Goal: Task Accomplishment & Management: Complete application form

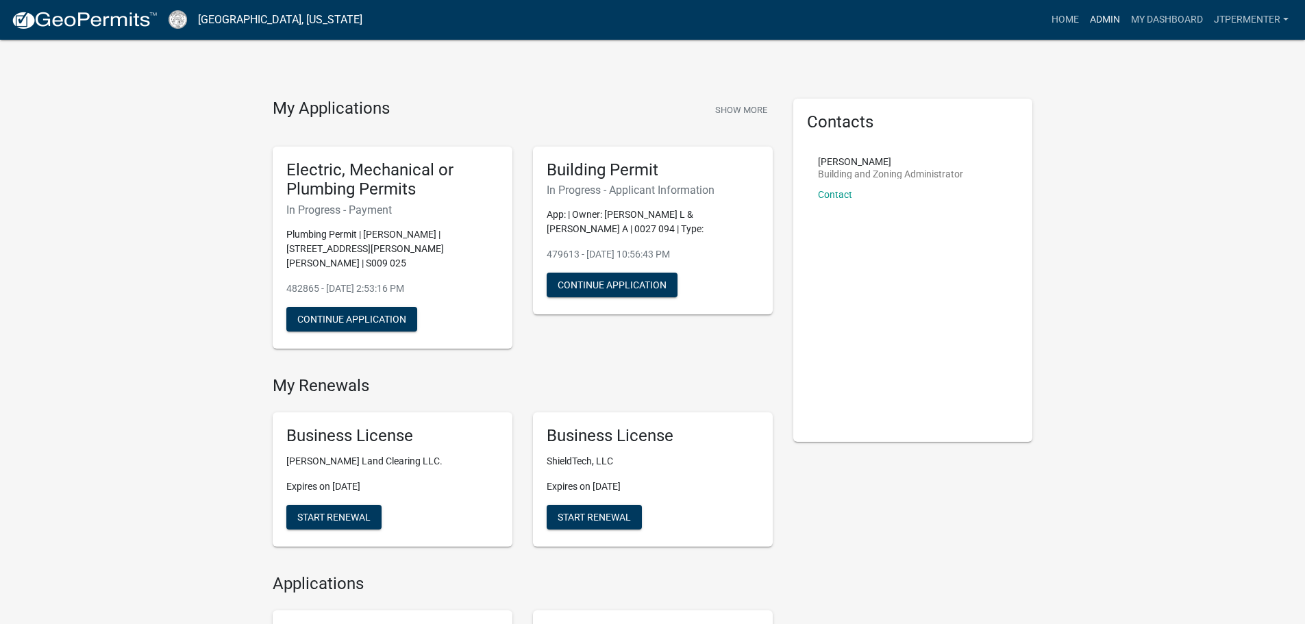
click at [1099, 15] on link "Admin" at bounding box center [1104, 20] width 41 height 26
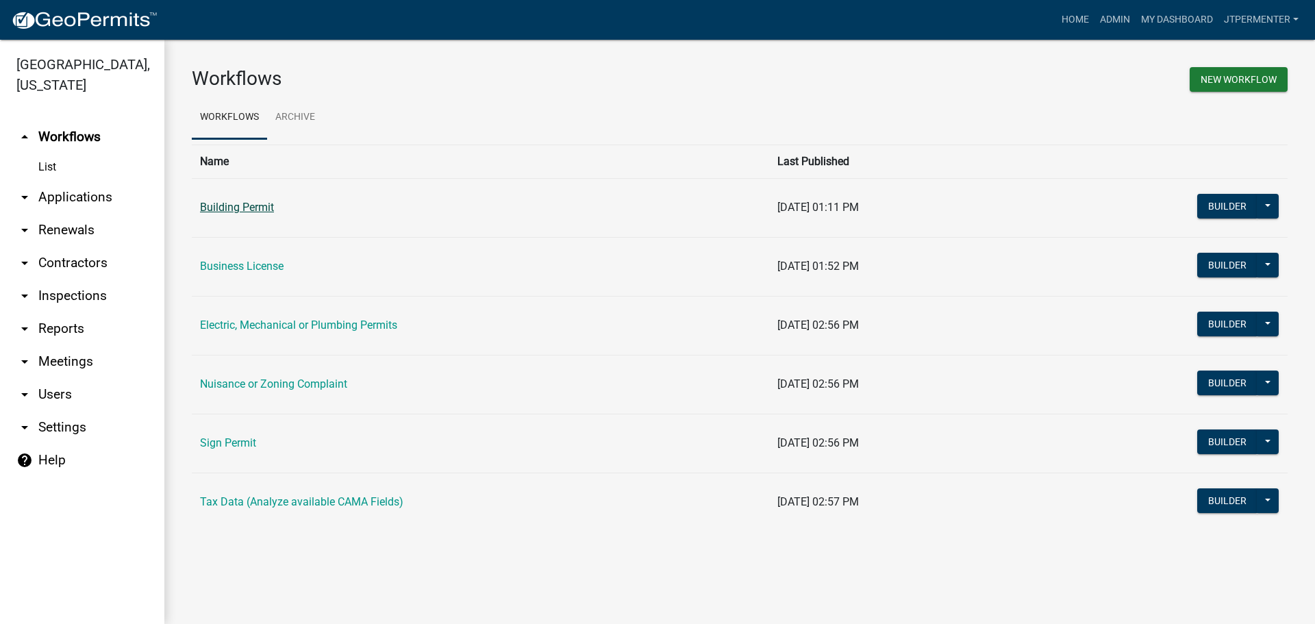
click at [243, 210] on link "Building Permit" at bounding box center [237, 207] width 74 height 13
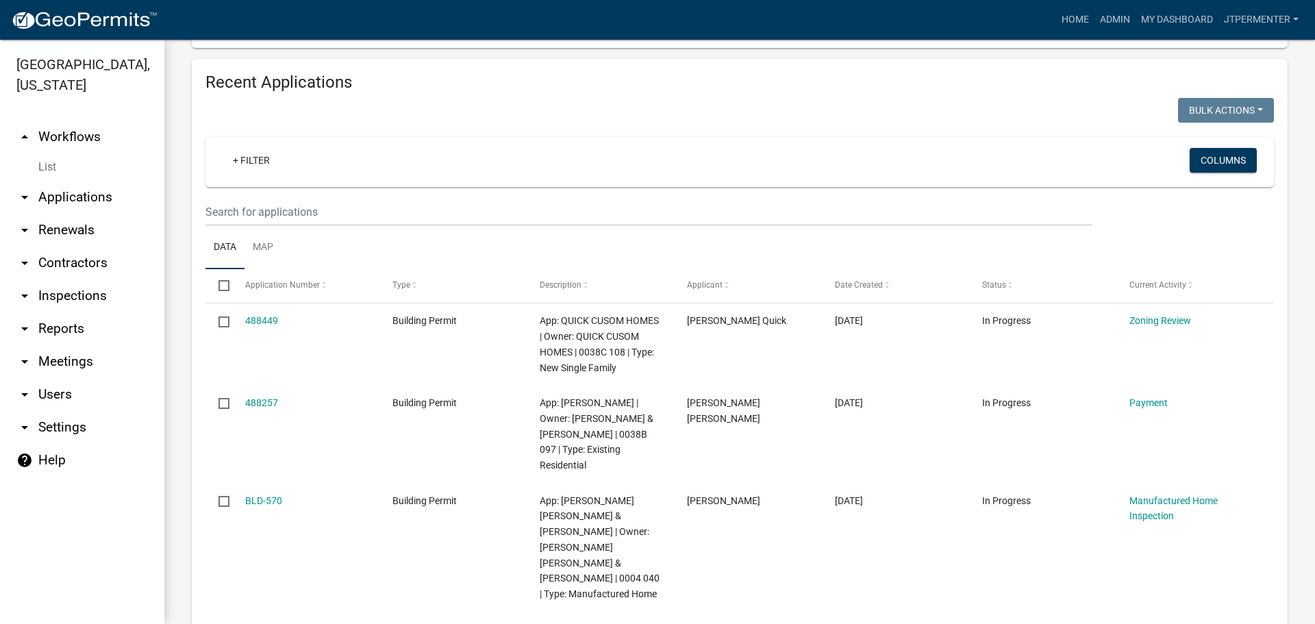
scroll to position [548, 0]
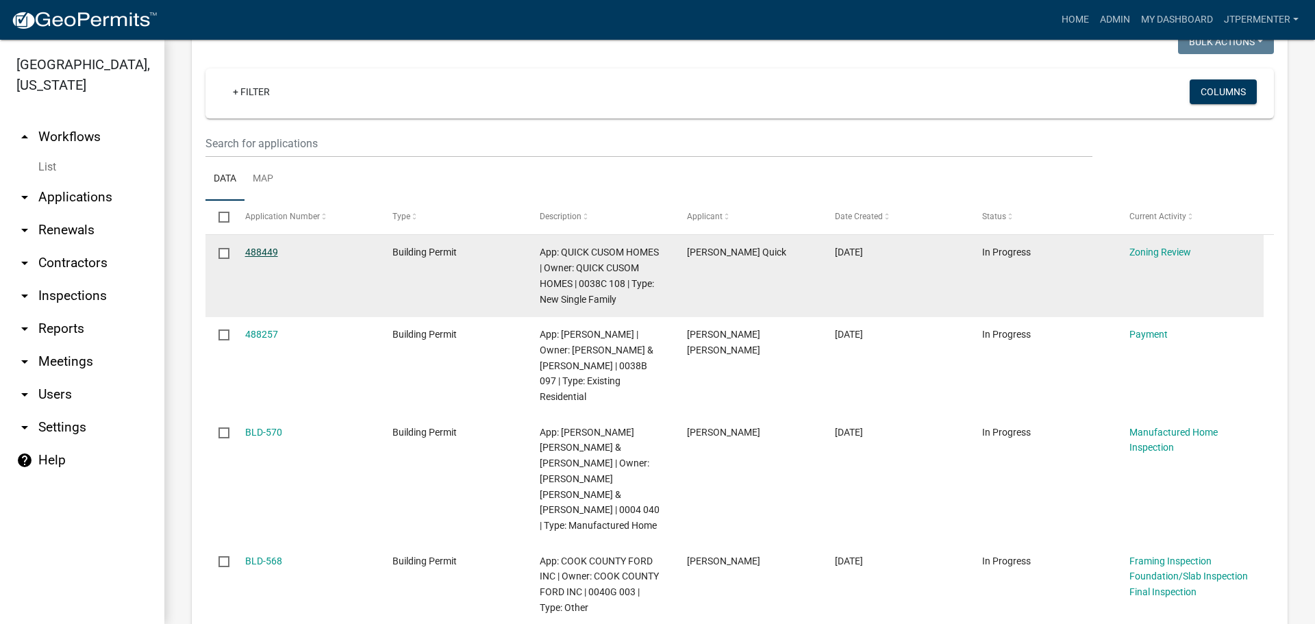
click at [251, 254] on link "488449" at bounding box center [261, 252] width 33 height 11
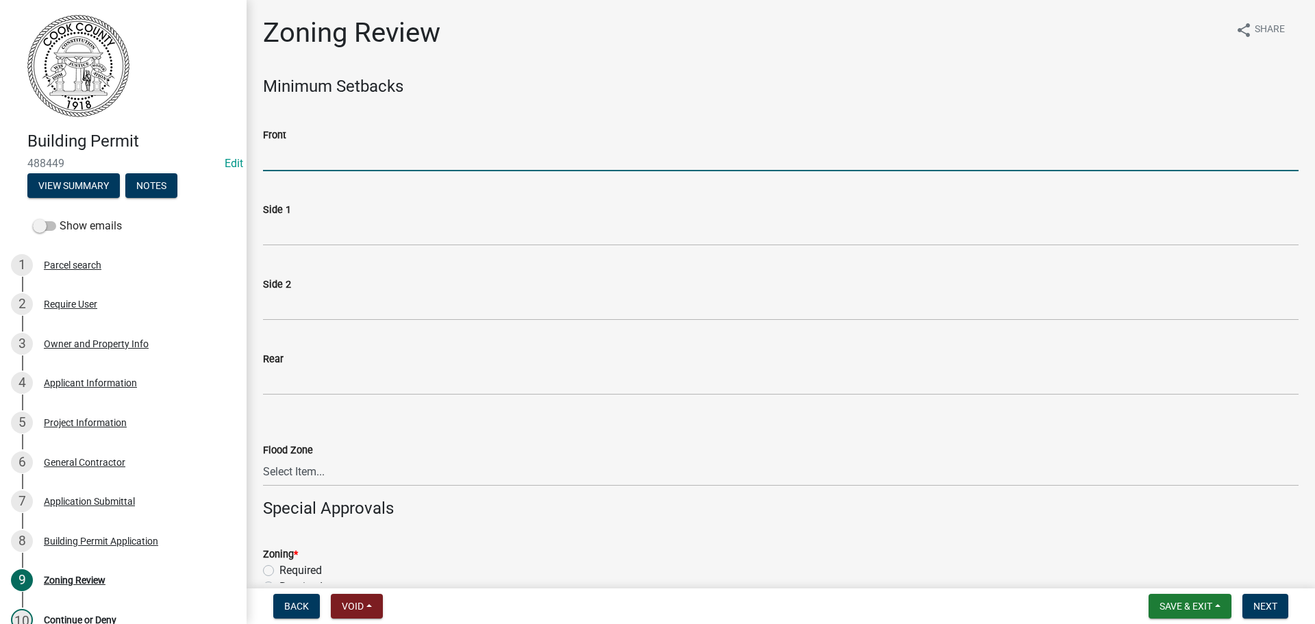
click at [308, 162] on input "Front" at bounding box center [781, 157] width 1036 height 28
type input "55"
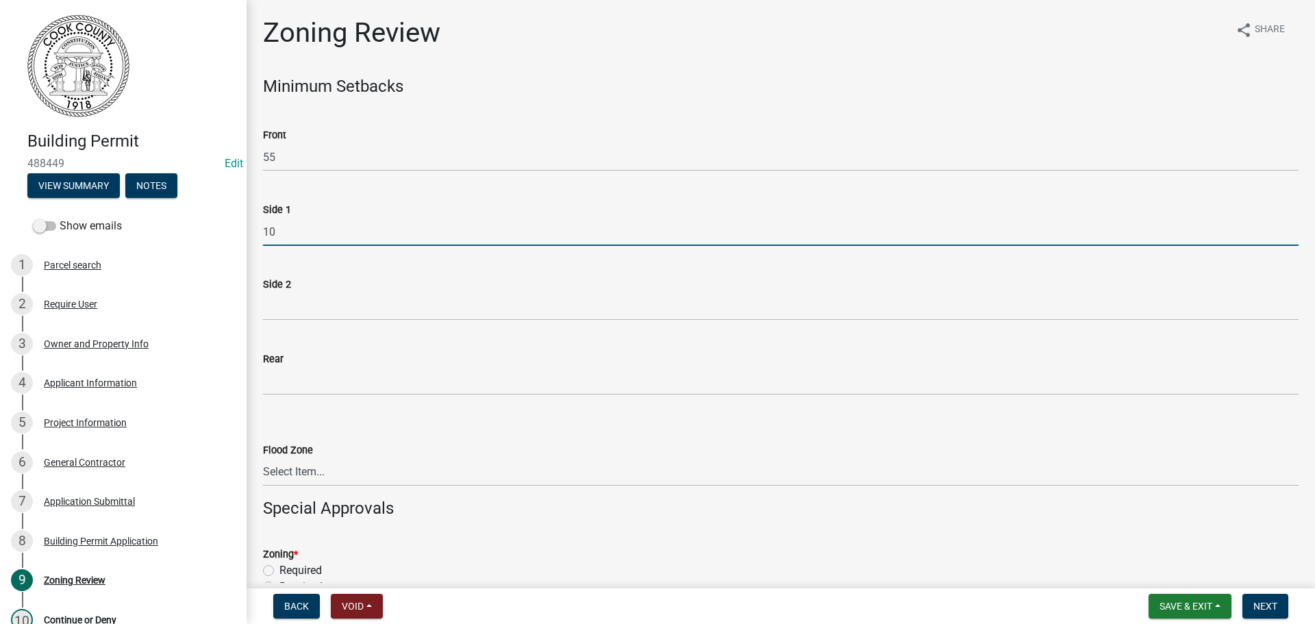
type input "10"
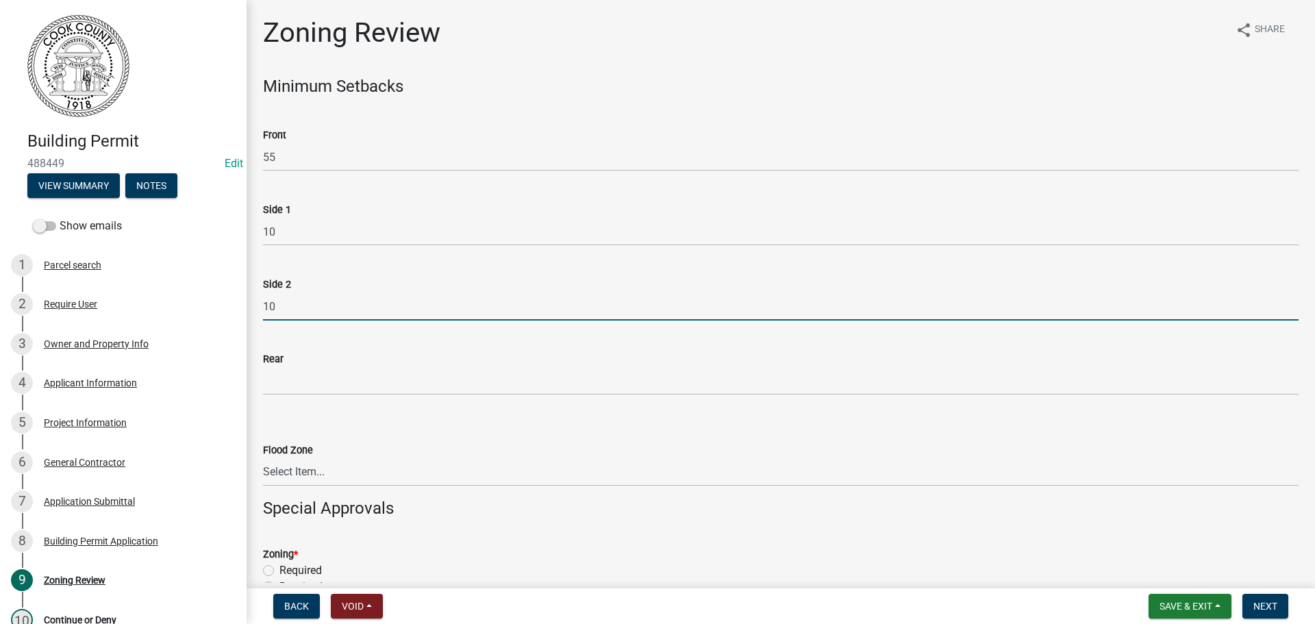
type input "10"
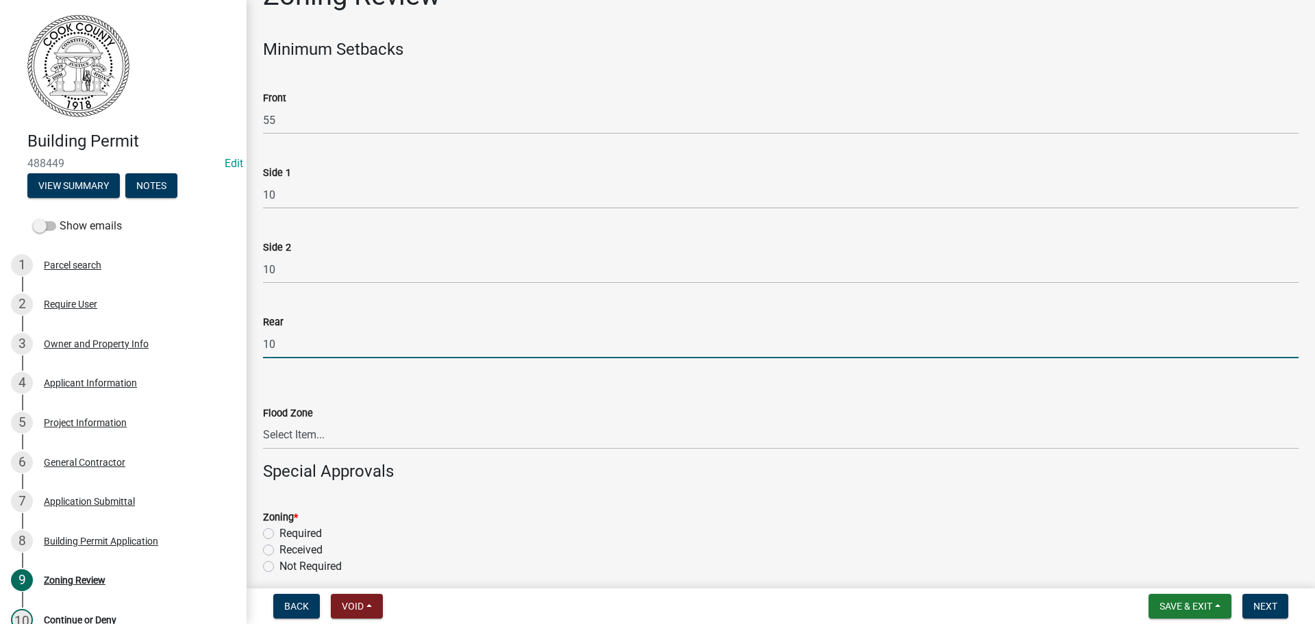
scroll to position [69, 0]
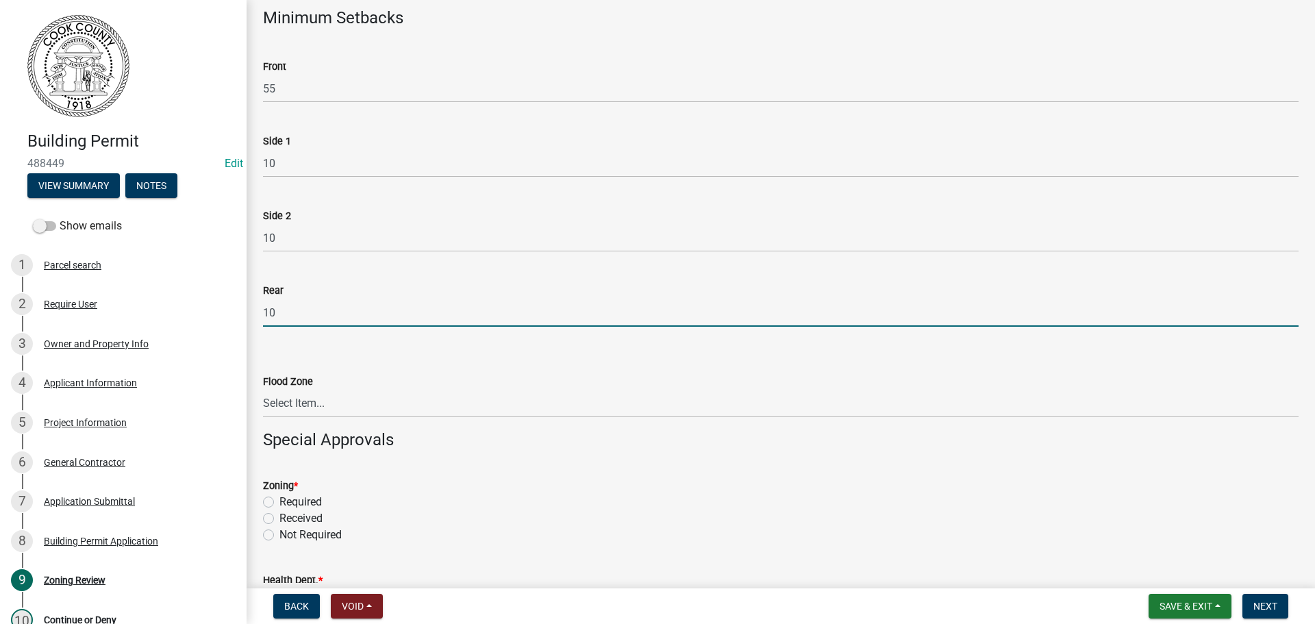
type input "10"
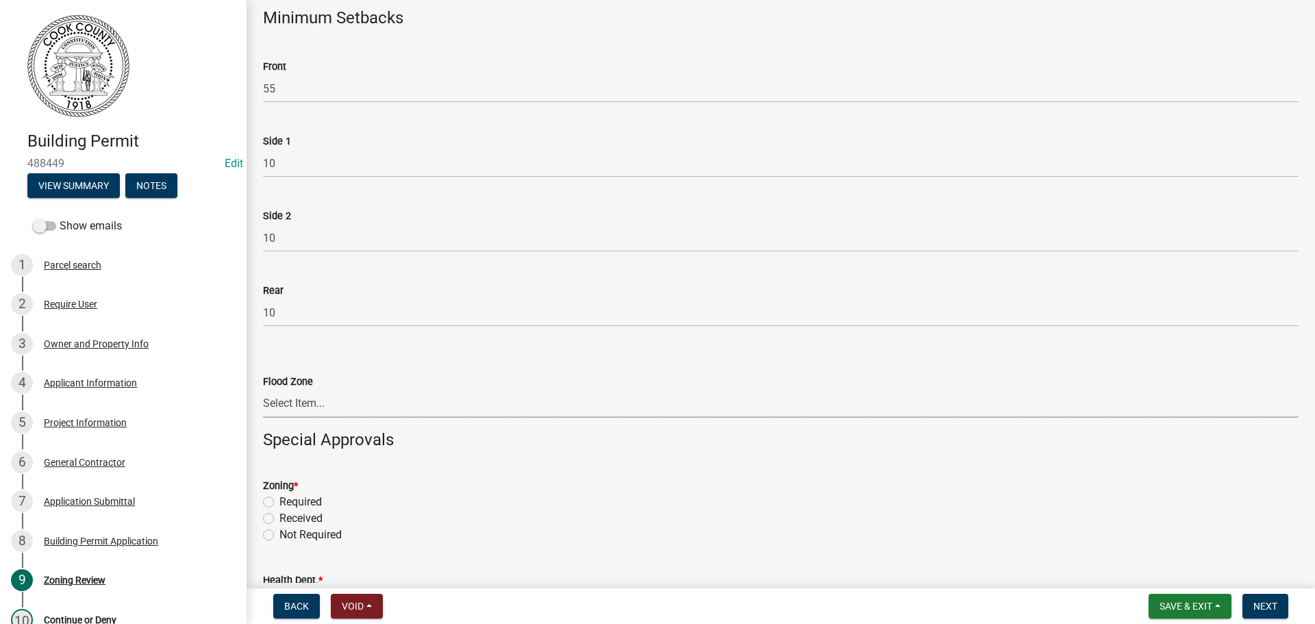
click at [281, 403] on select "Select Item... In Flood Zone Not In Flood Zone" at bounding box center [781, 404] width 1036 height 28
click at [263, 390] on select "Select Item... In Flood Zone Not In Flood Zone" at bounding box center [781, 404] width 1036 height 28
select select "15c07a4b-bbe1-4e02-bfa8-0d747ace02e2"
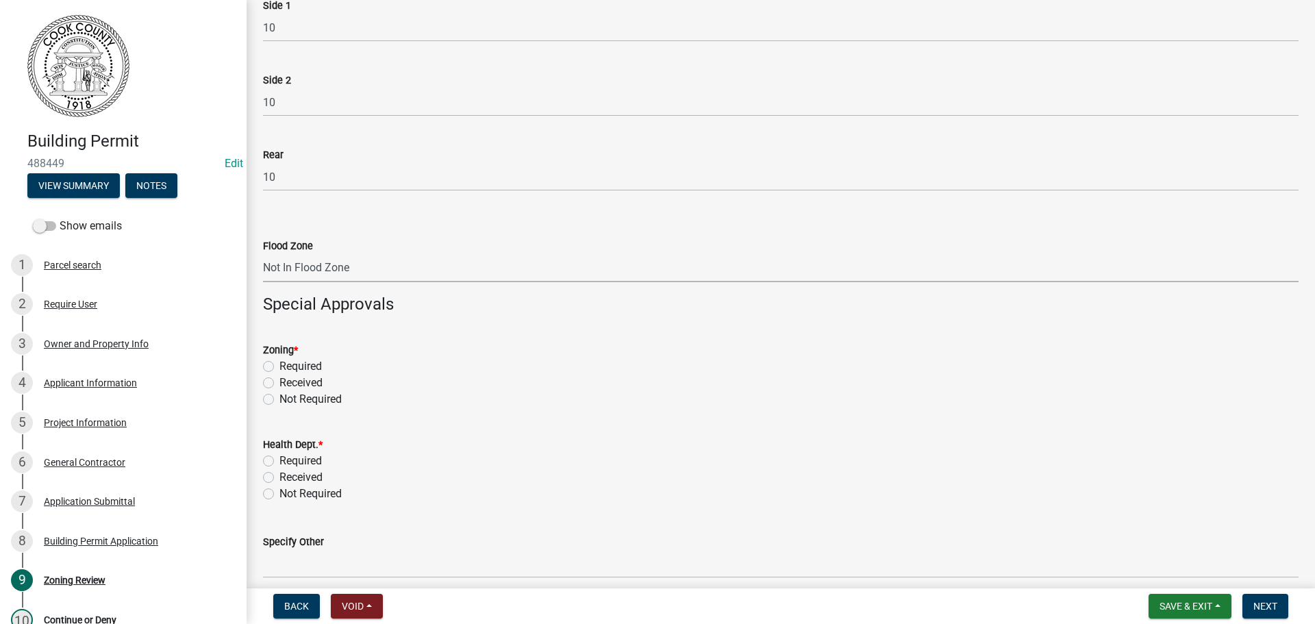
scroll to position [206, 0]
drag, startPoint x: 270, startPoint y: 365, endPoint x: 264, endPoint y: 382, distance: 17.6
click at [280, 365] on label "Required" at bounding box center [301, 365] width 42 height 16
click at [280, 365] on input "Required" at bounding box center [284, 361] width 9 height 9
radio input "true"
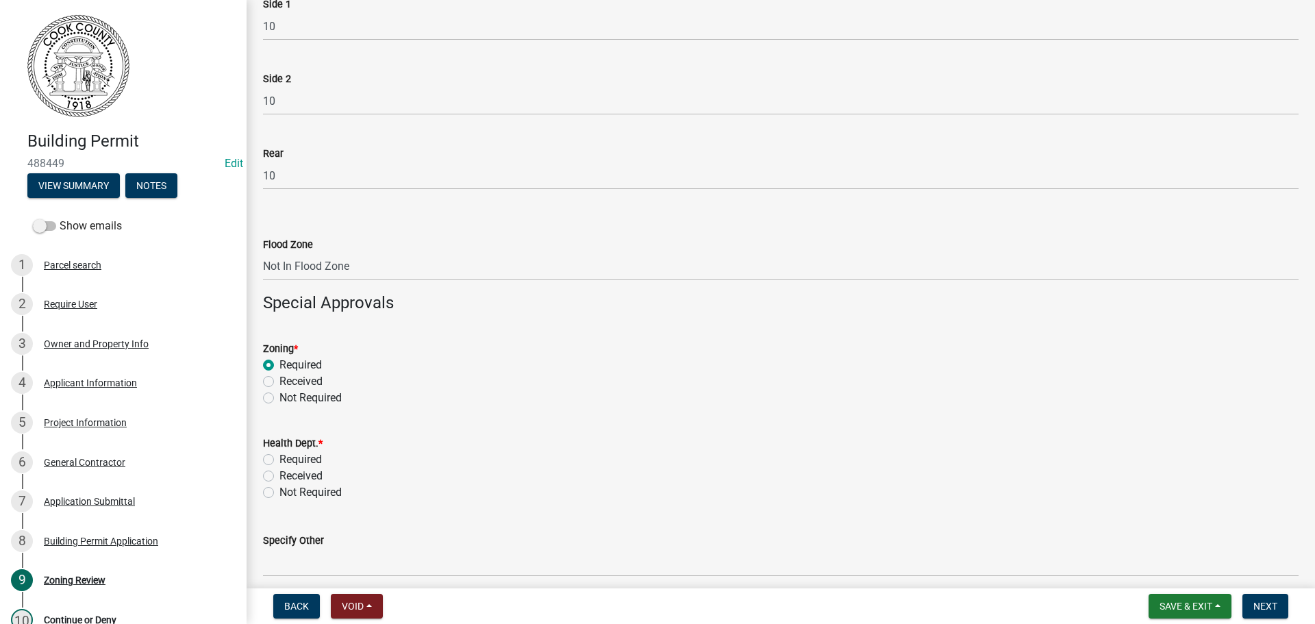
click at [280, 492] on label "Not Required" at bounding box center [311, 492] width 62 height 16
click at [280, 492] on input "Not Required" at bounding box center [284, 488] width 9 height 9
radio input "true"
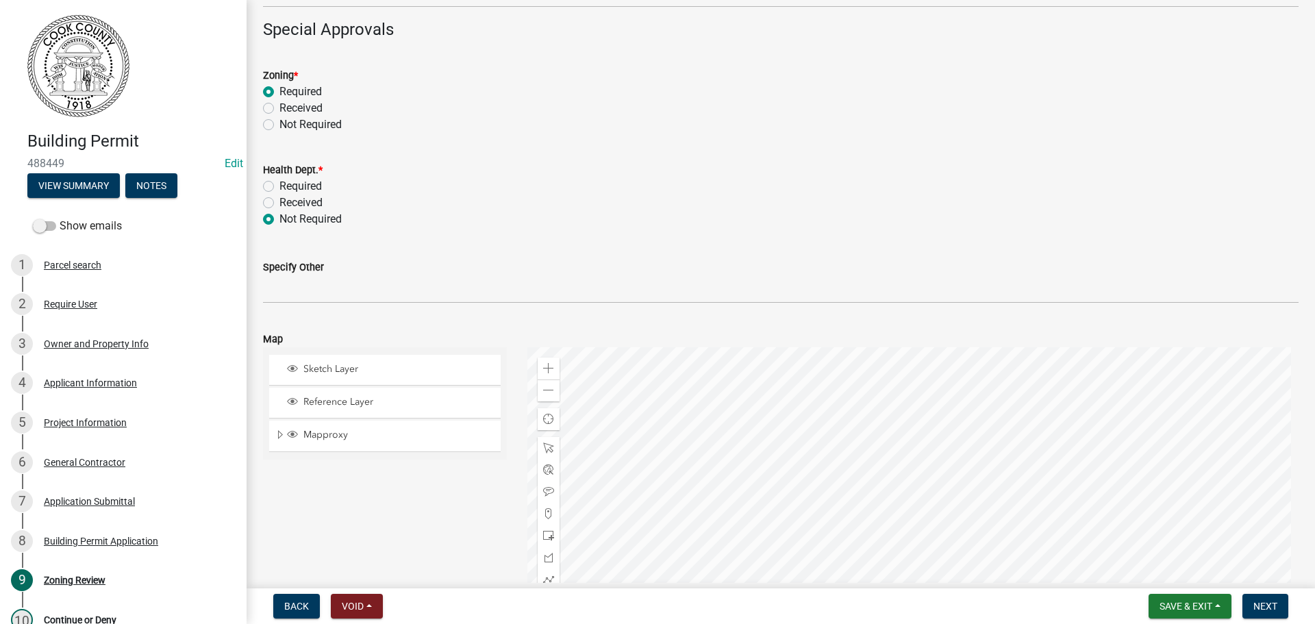
scroll to position [617, 0]
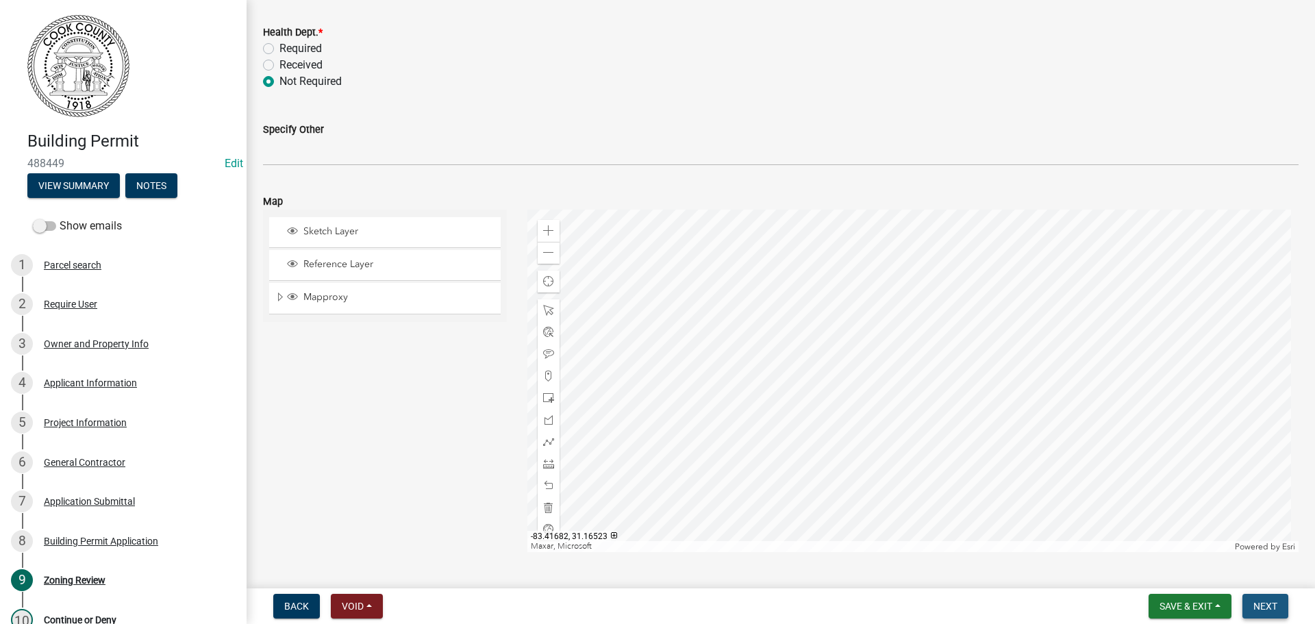
click at [1269, 604] on span "Next" at bounding box center [1266, 606] width 24 height 11
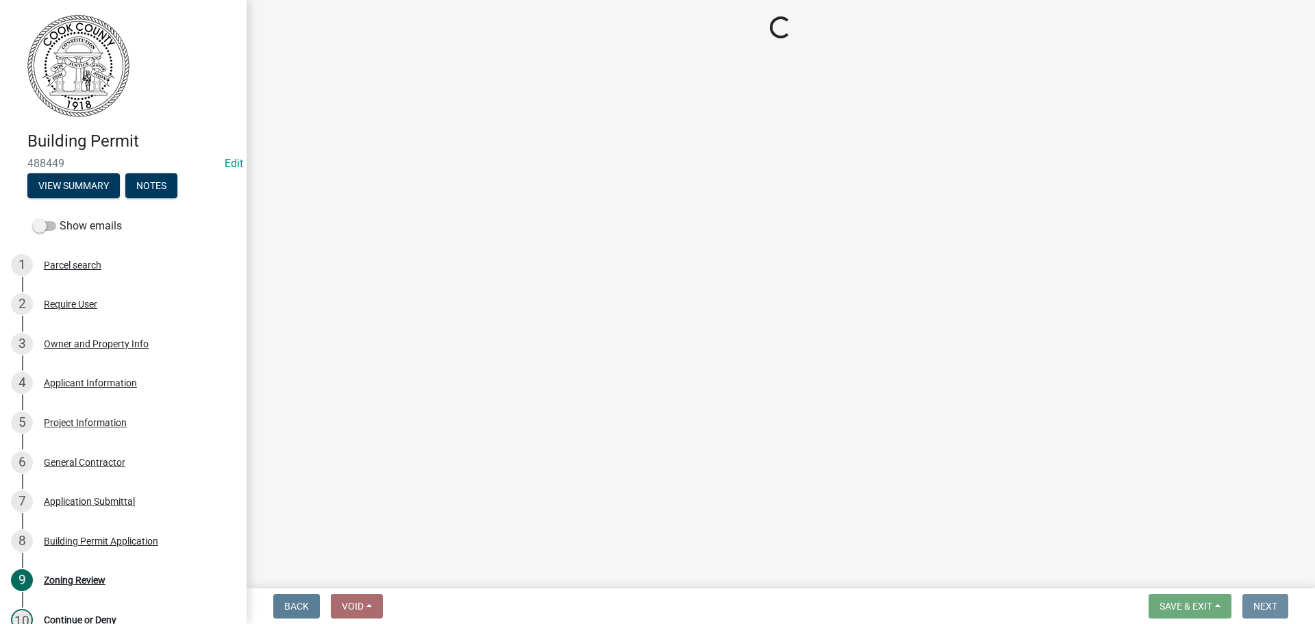
scroll to position [0, 0]
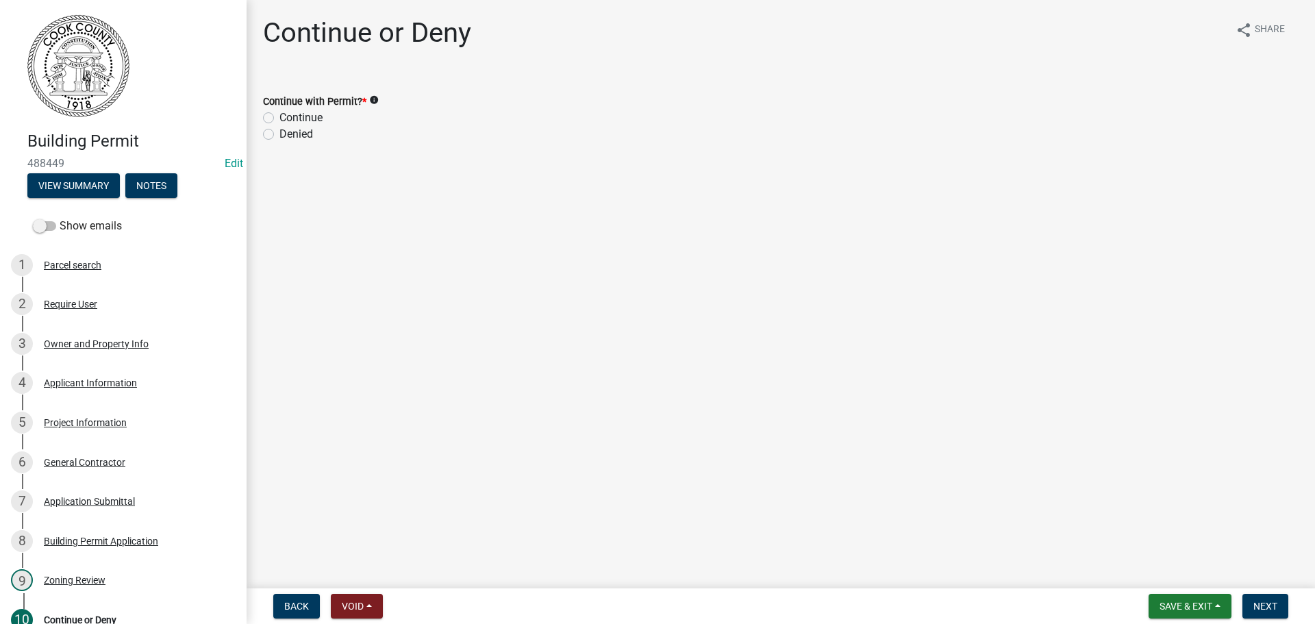
drag, startPoint x: 269, startPoint y: 112, endPoint x: 276, endPoint y: 113, distance: 6.9
click at [273, 112] on div "Continue" at bounding box center [781, 118] width 1036 height 16
click at [280, 119] on label "Continue" at bounding box center [301, 118] width 43 height 16
click at [280, 119] on input "Continue" at bounding box center [284, 114] width 9 height 9
radio input "true"
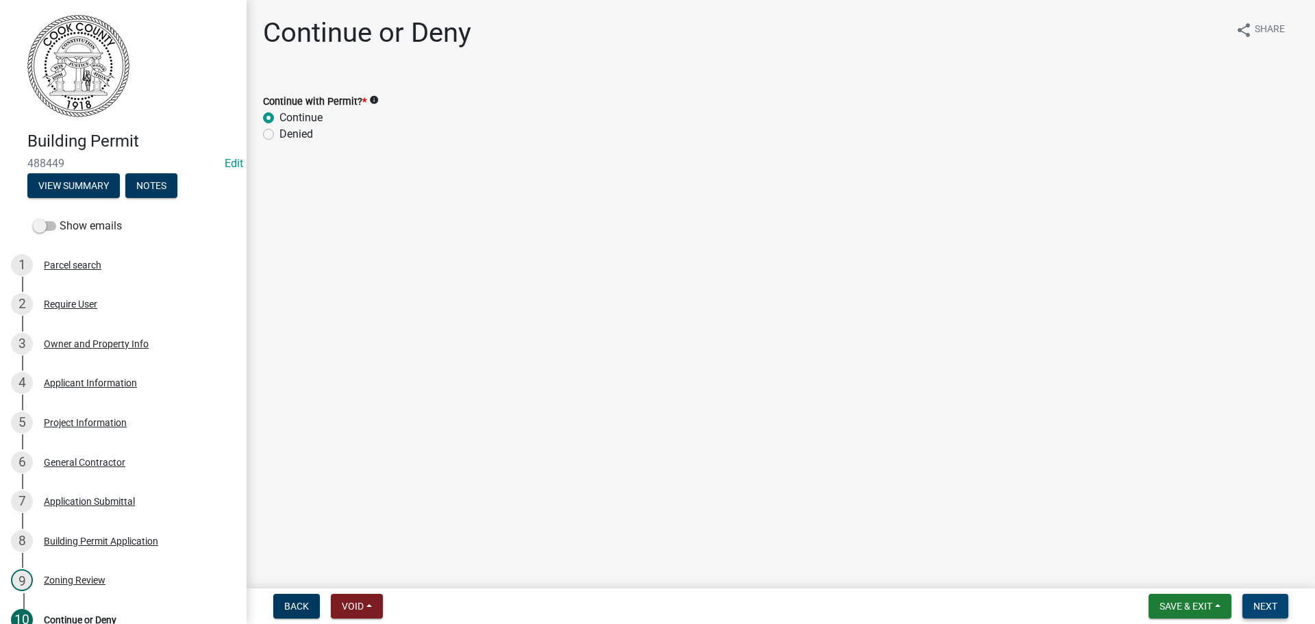
click at [1258, 601] on span "Next" at bounding box center [1266, 606] width 24 height 11
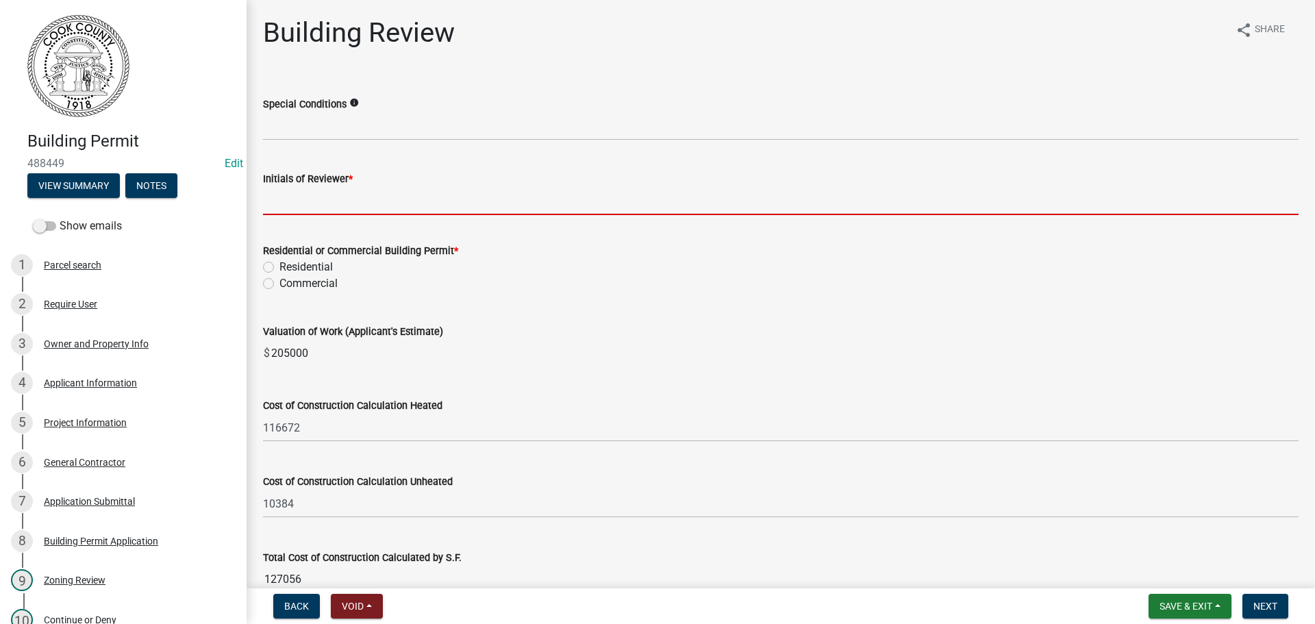
click at [341, 199] on input "Initials of Reviewer *" at bounding box center [781, 201] width 1036 height 28
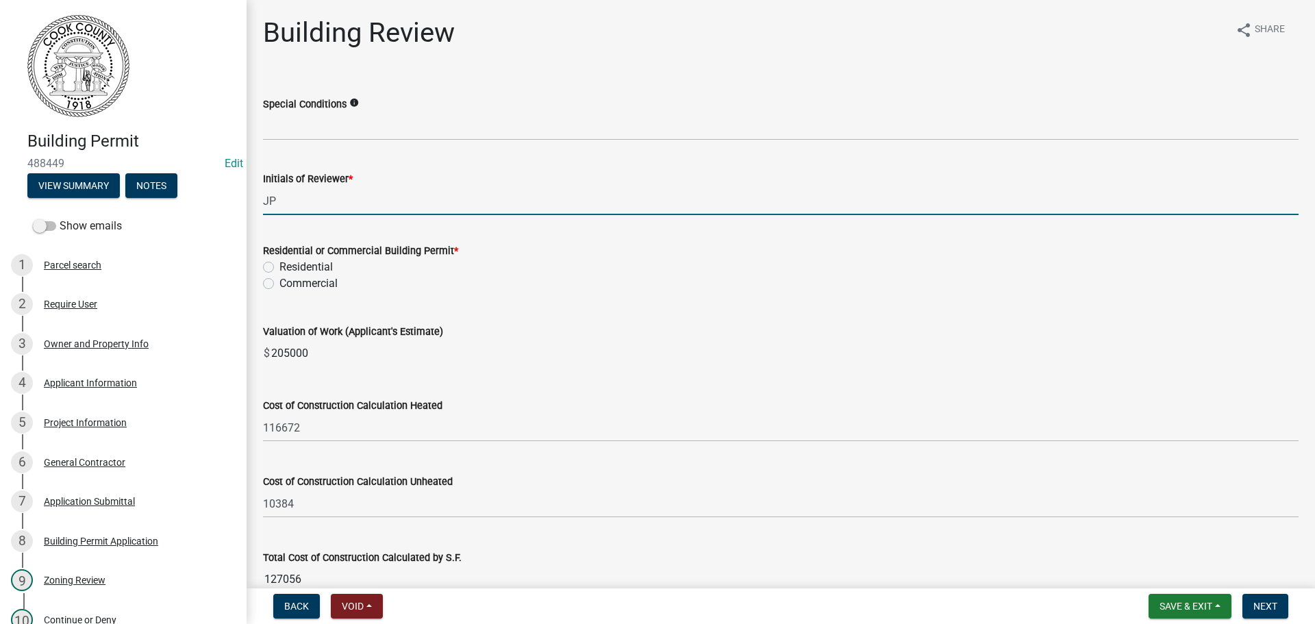
type input "JP"
click at [280, 269] on label "Residential" at bounding box center [306, 267] width 53 height 16
click at [280, 268] on input "Residential" at bounding box center [284, 263] width 9 height 9
radio input "true"
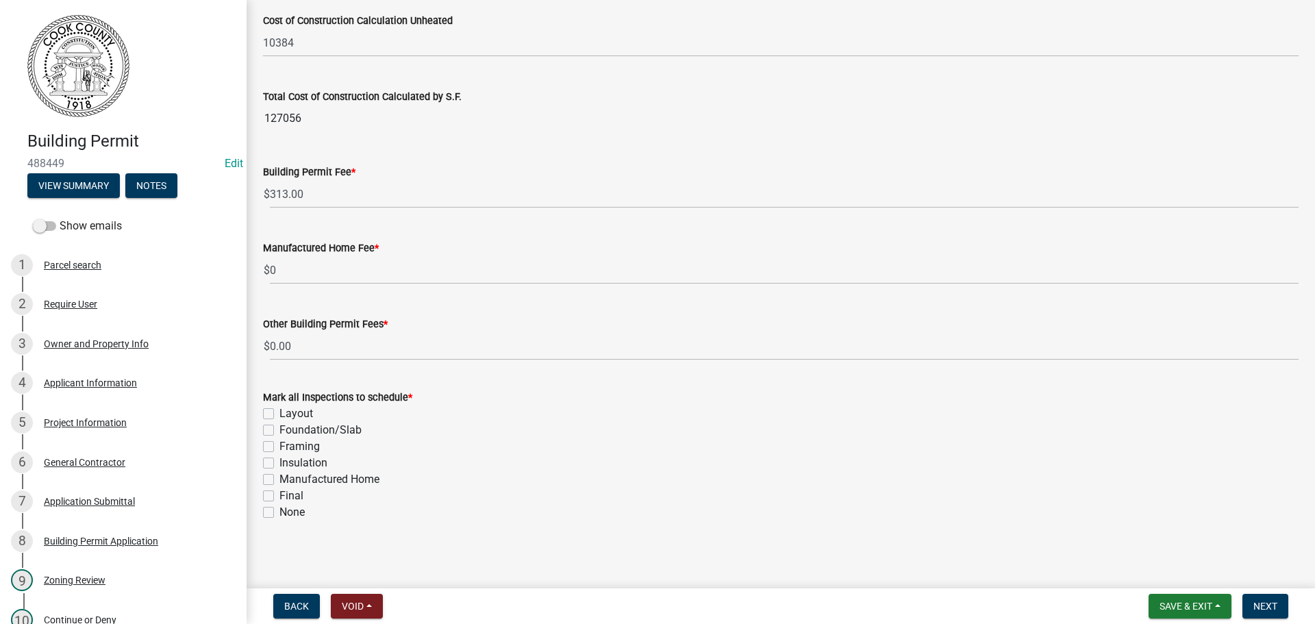
scroll to position [464, 0]
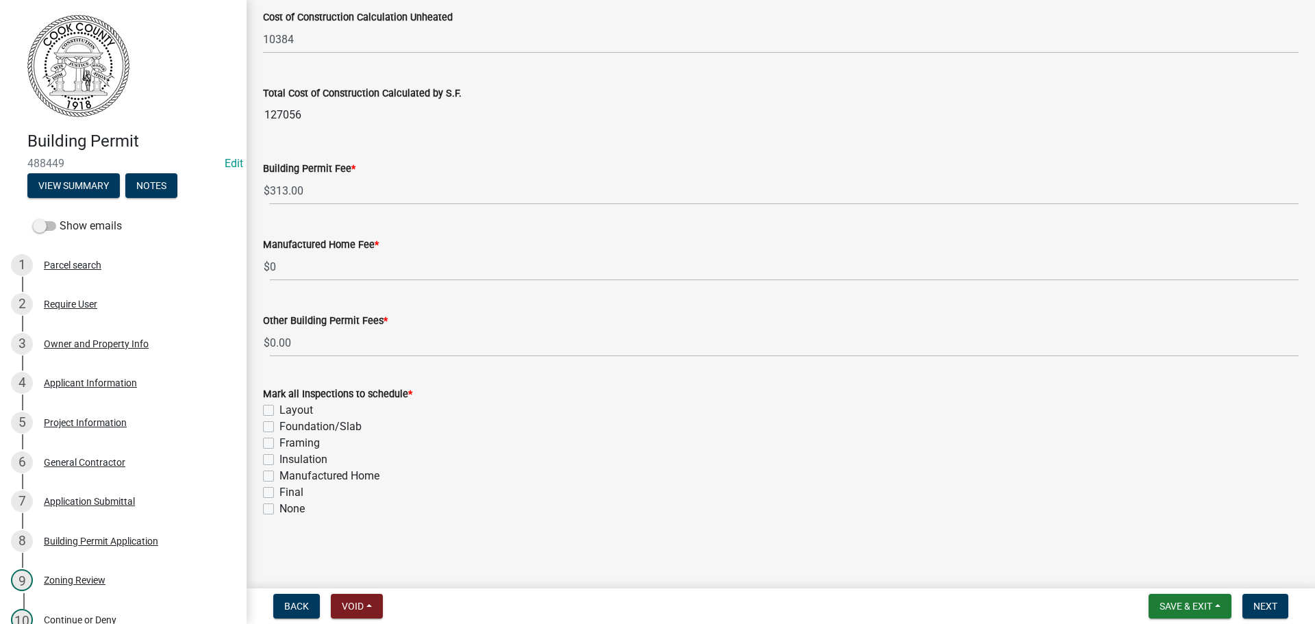
click at [280, 443] on label "Framing" at bounding box center [300, 443] width 40 height 16
click at [280, 443] on input "Framing" at bounding box center [284, 439] width 9 height 9
checkbox input "true"
checkbox input "false"
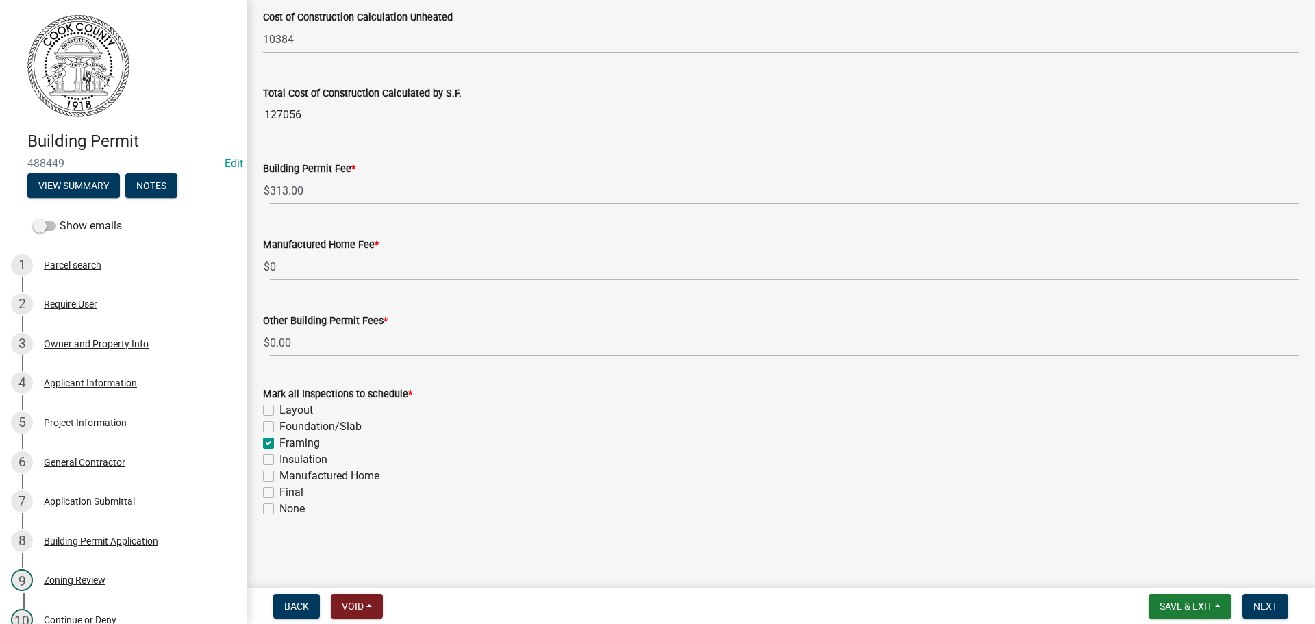
checkbox input "true"
checkbox input "false"
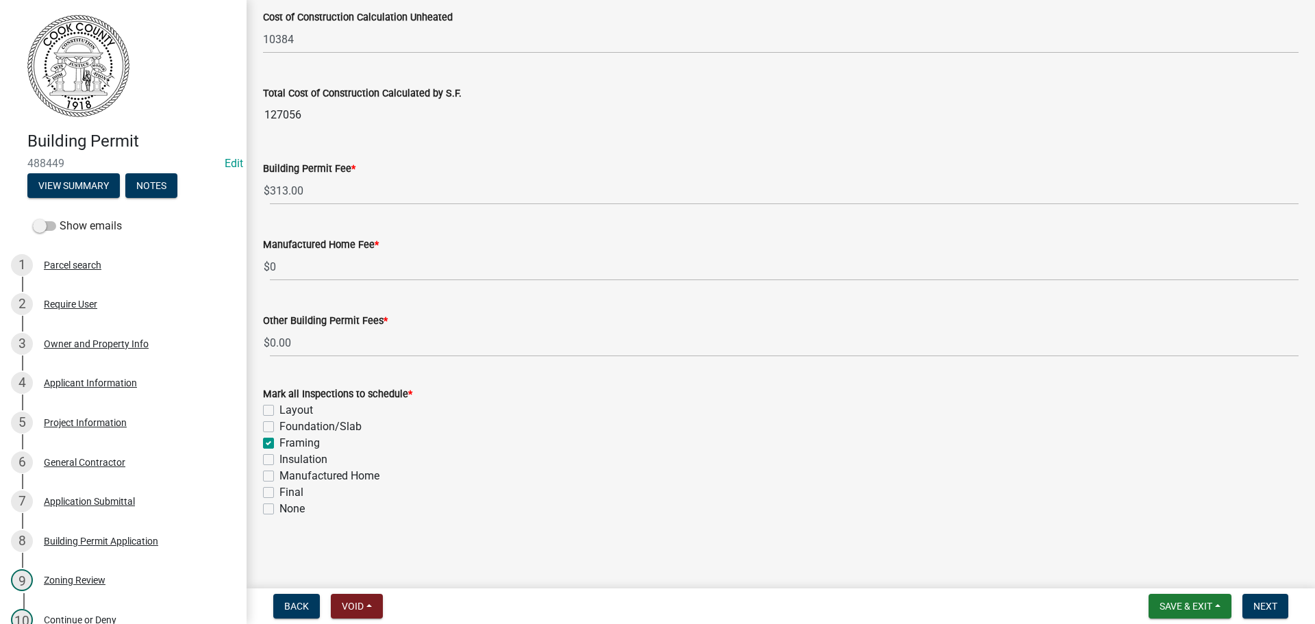
click at [280, 497] on label "Final" at bounding box center [292, 492] width 24 height 16
click at [280, 493] on input "Final" at bounding box center [284, 488] width 9 height 9
checkbox input "true"
checkbox input "false"
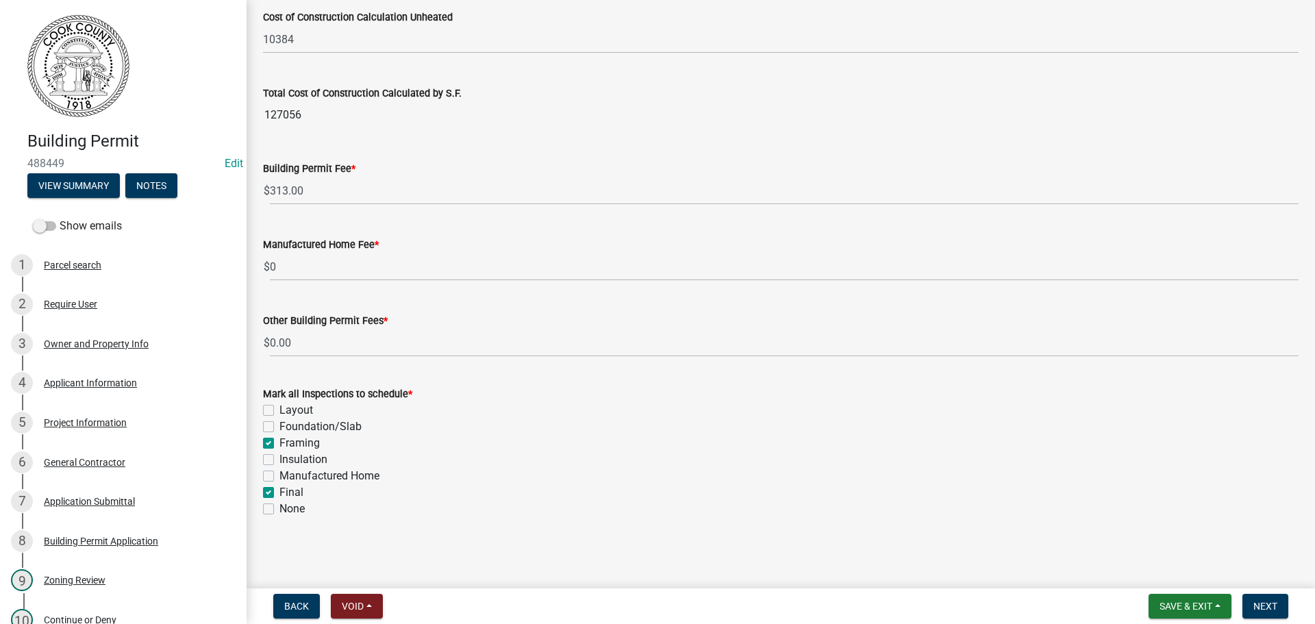
checkbox input "true"
checkbox input "false"
checkbox input "true"
checkbox input "false"
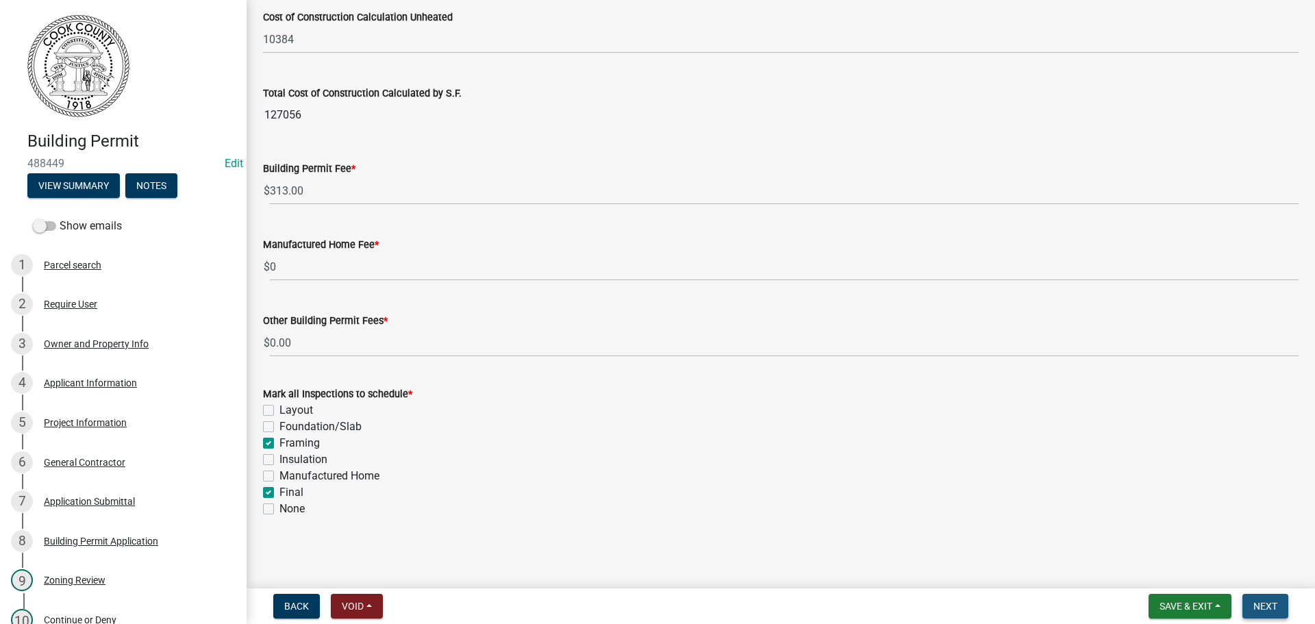
click at [1267, 604] on span "Next" at bounding box center [1266, 606] width 24 height 11
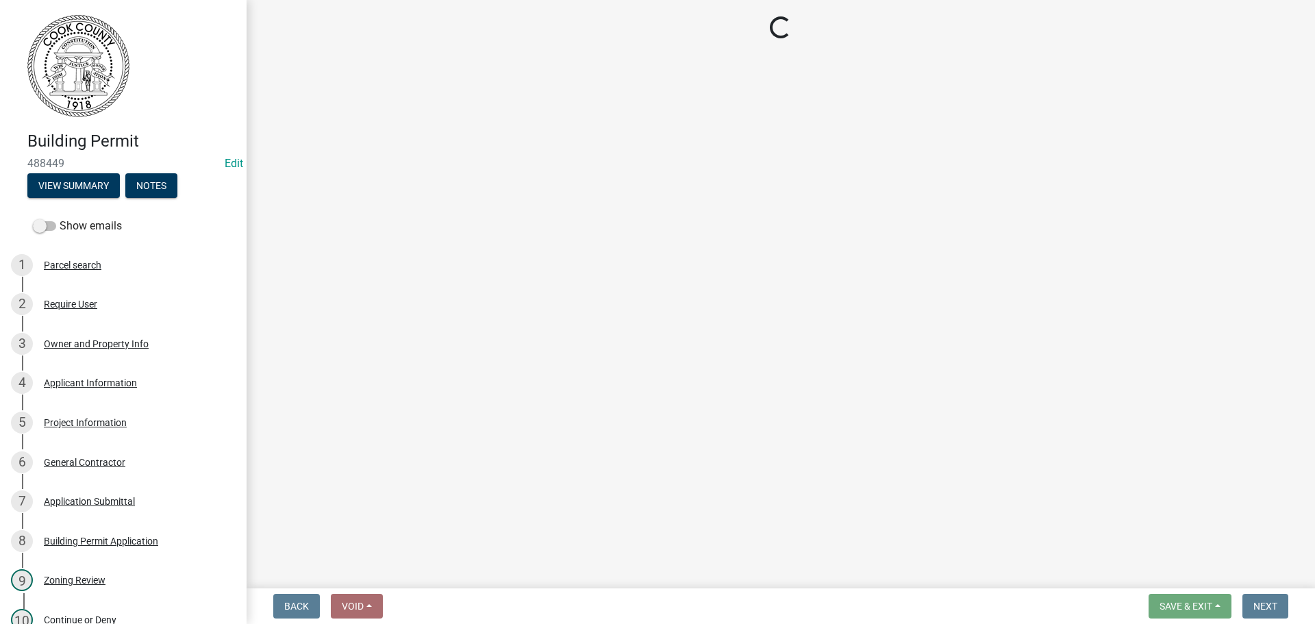
select select "3: 3"
